Goal: Find specific page/section: Find specific page/section

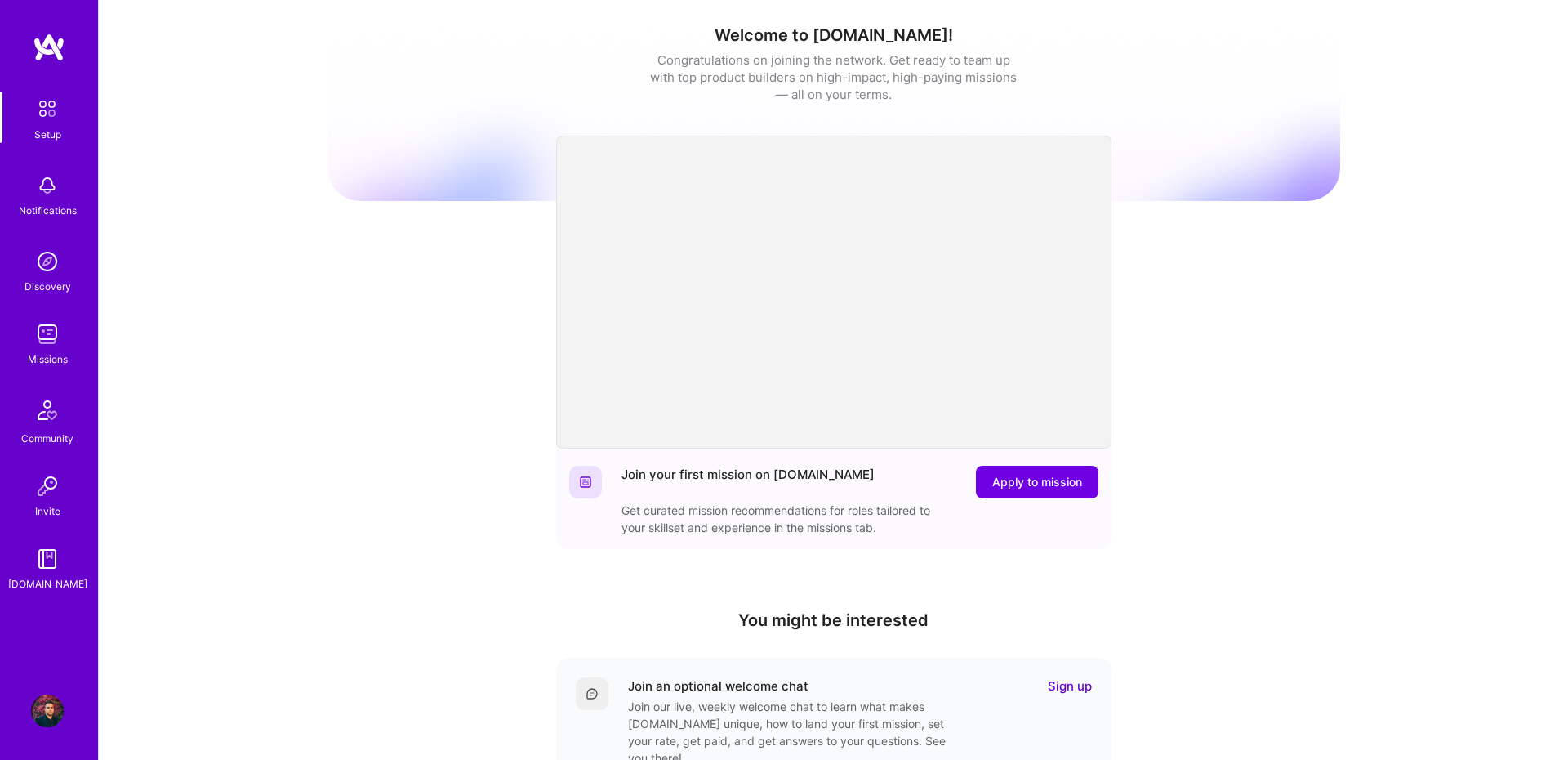
click at [57, 328] on img at bounding box center [46, 333] width 33 height 33
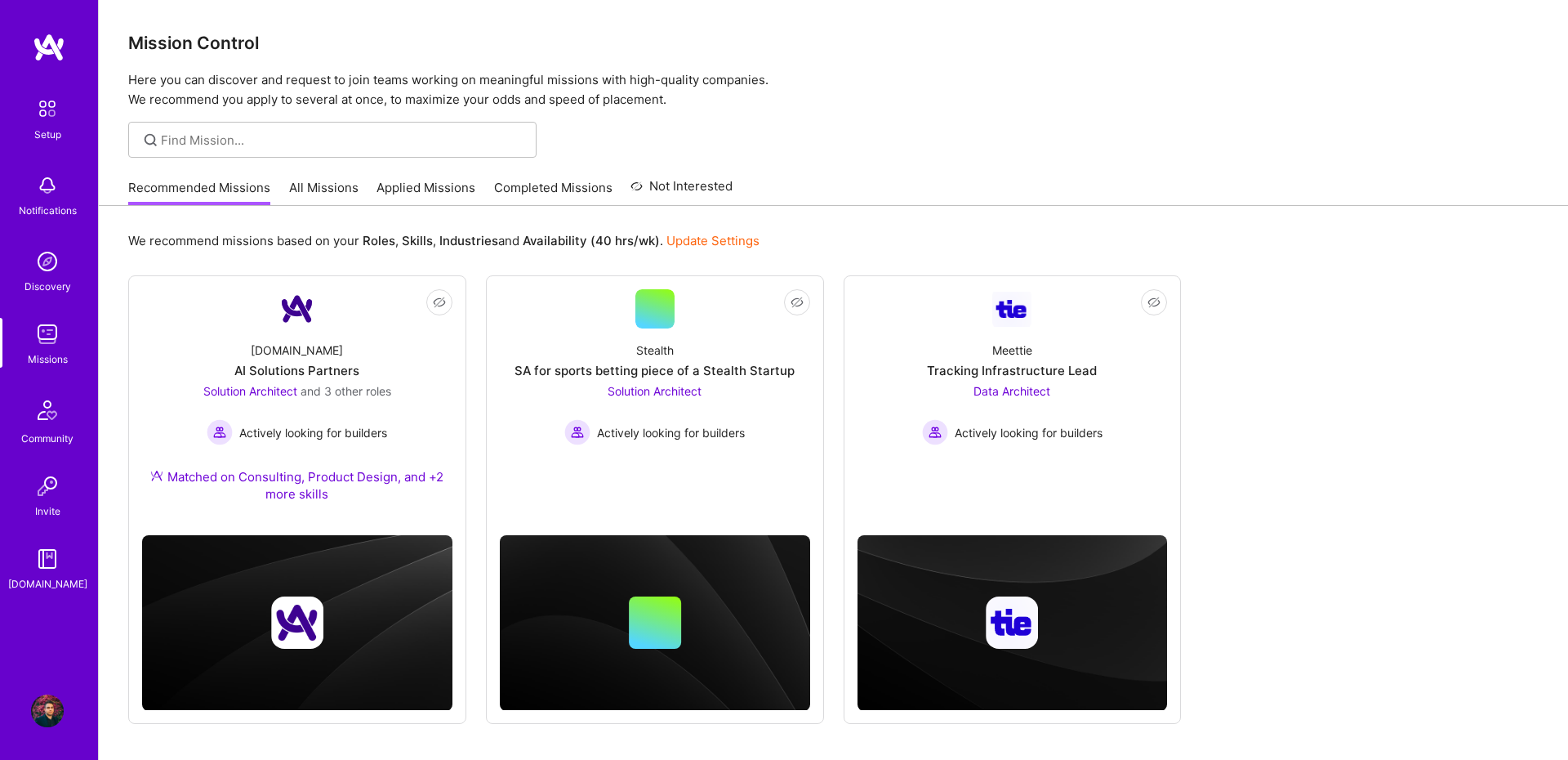
click at [340, 187] on link "All Missions" at bounding box center [323, 191] width 69 height 27
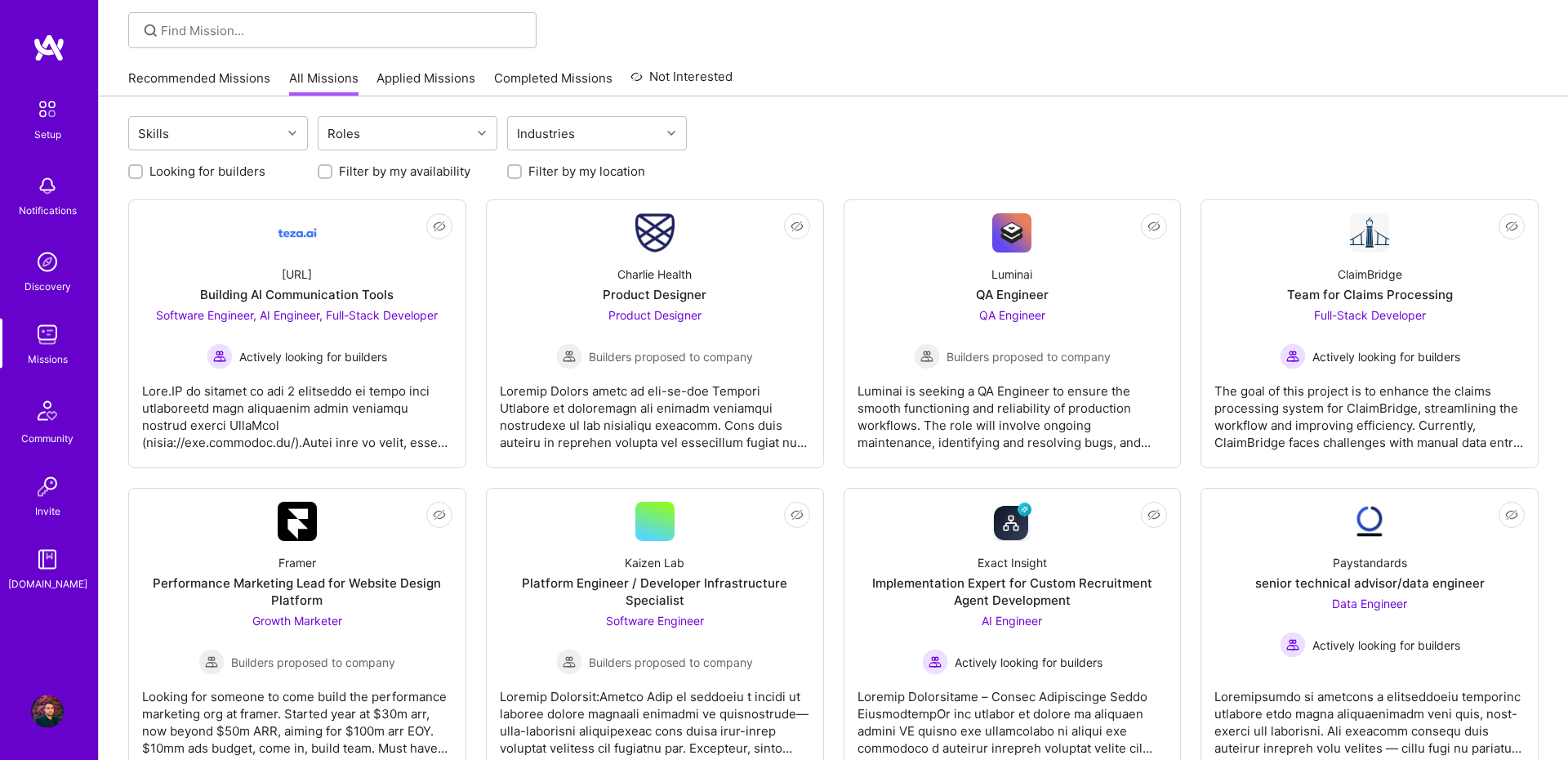
scroll to position [112, 0]
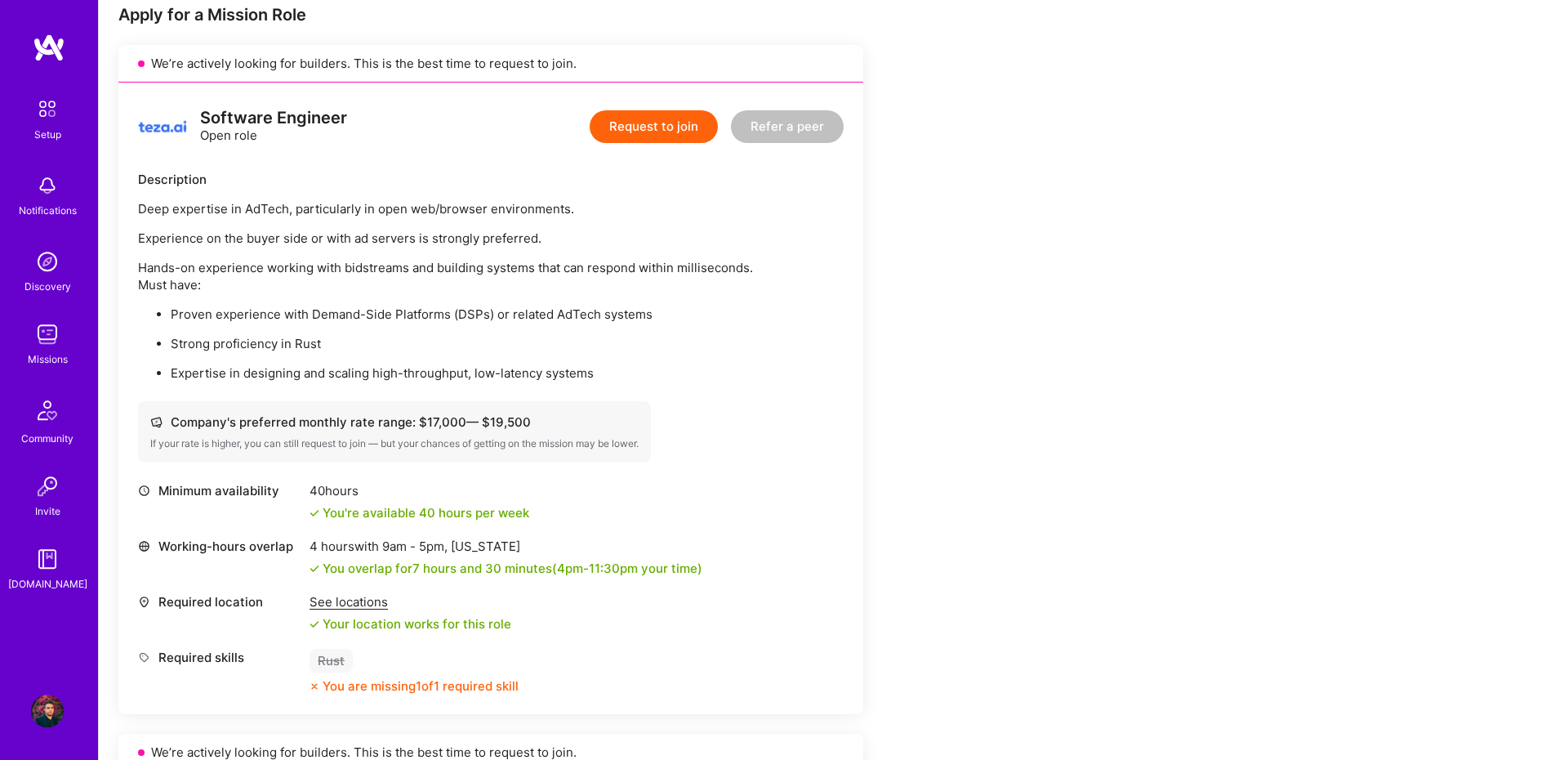
scroll to position [338, 0]
click at [695, 540] on div "4 hours with 9am - 5pm , New York" at bounding box center [506, 544] width 393 height 17
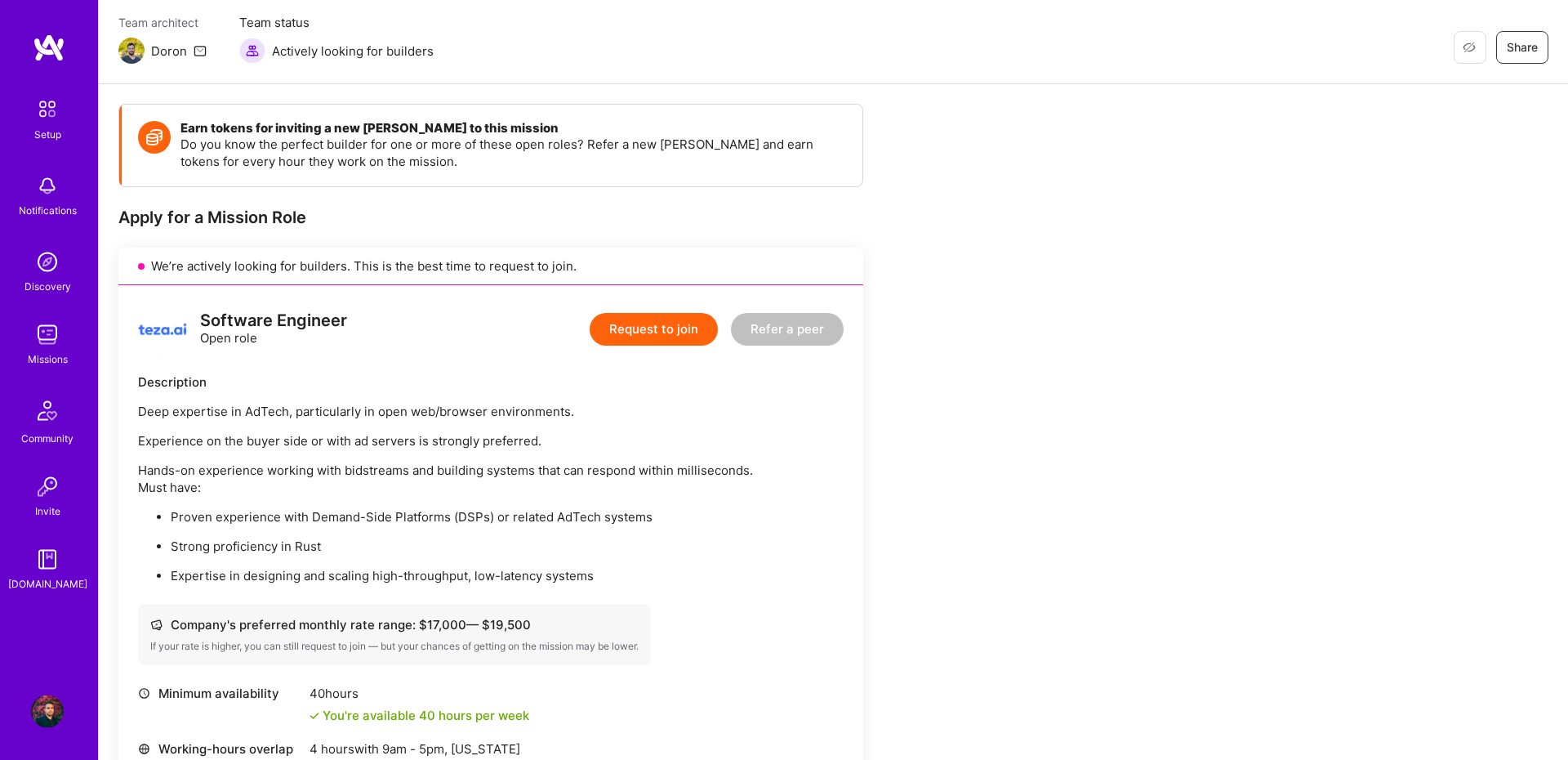
scroll to position [112, 0]
